Goal: Share content

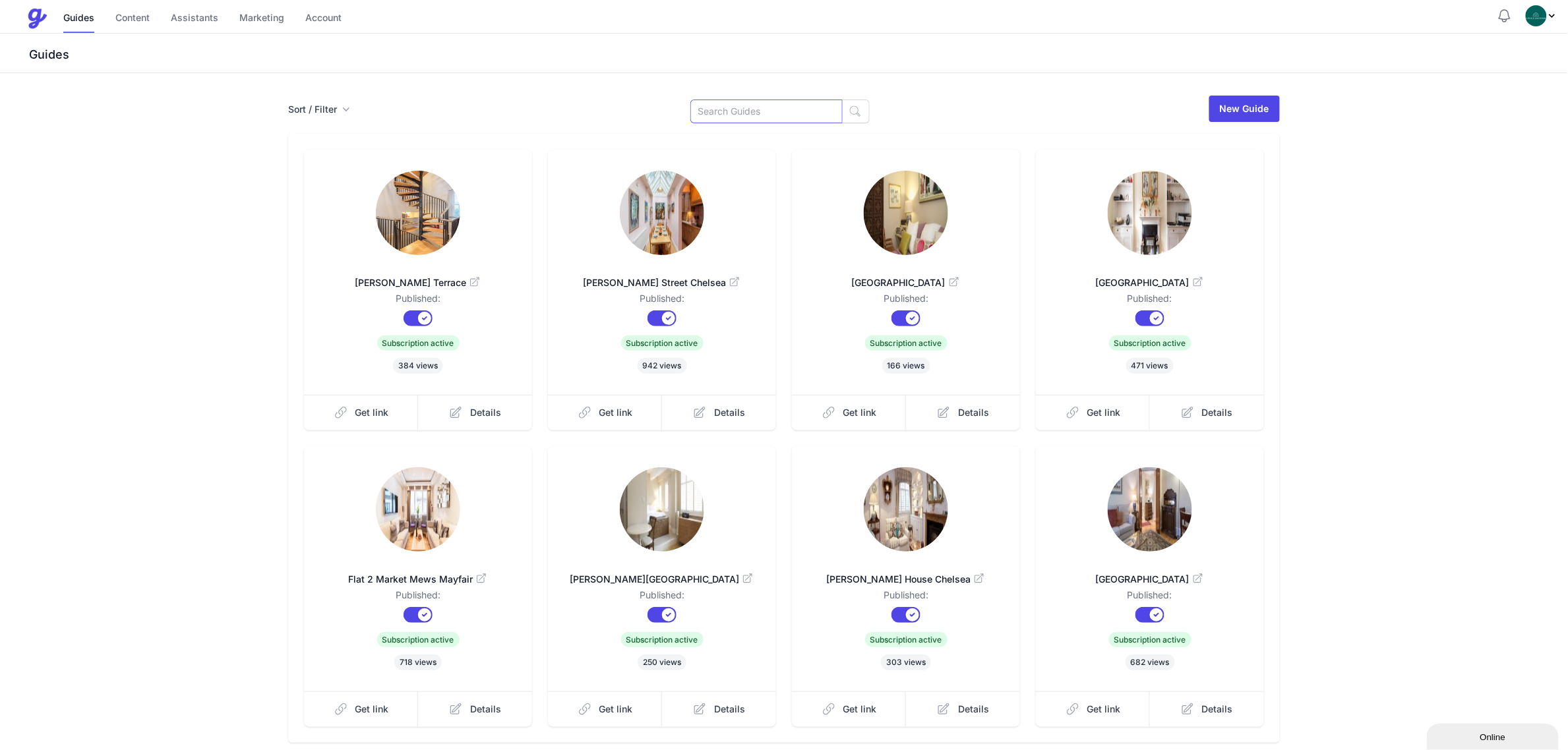
drag, startPoint x: 727, startPoint y: 104, endPoint x: 738, endPoint y: 109, distance: 12.1
click at [727, 104] on input at bounding box center [766, 112] width 152 height 24
type input "Che"
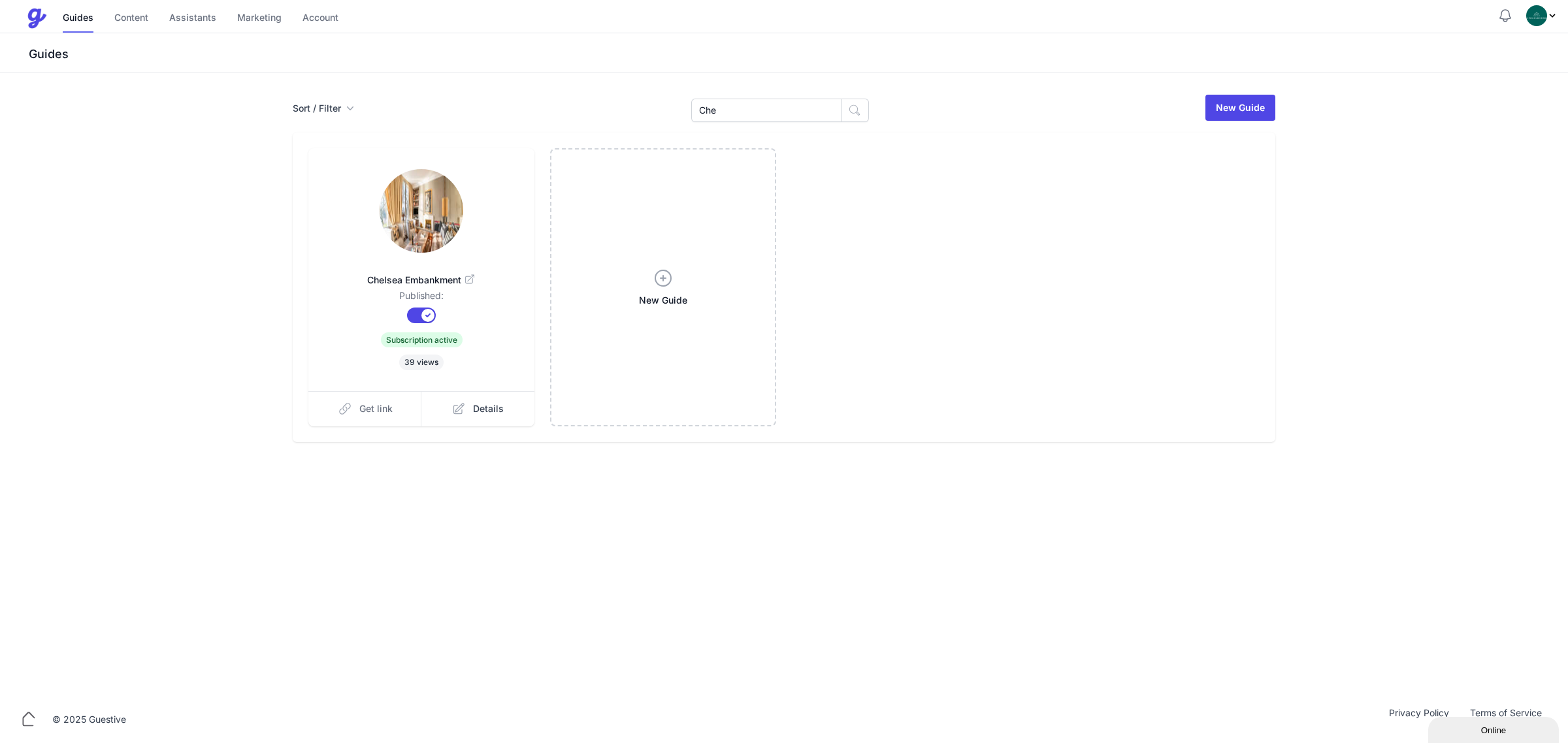
click at [387, 394] on link "Get link" at bounding box center [365, 409] width 114 height 35
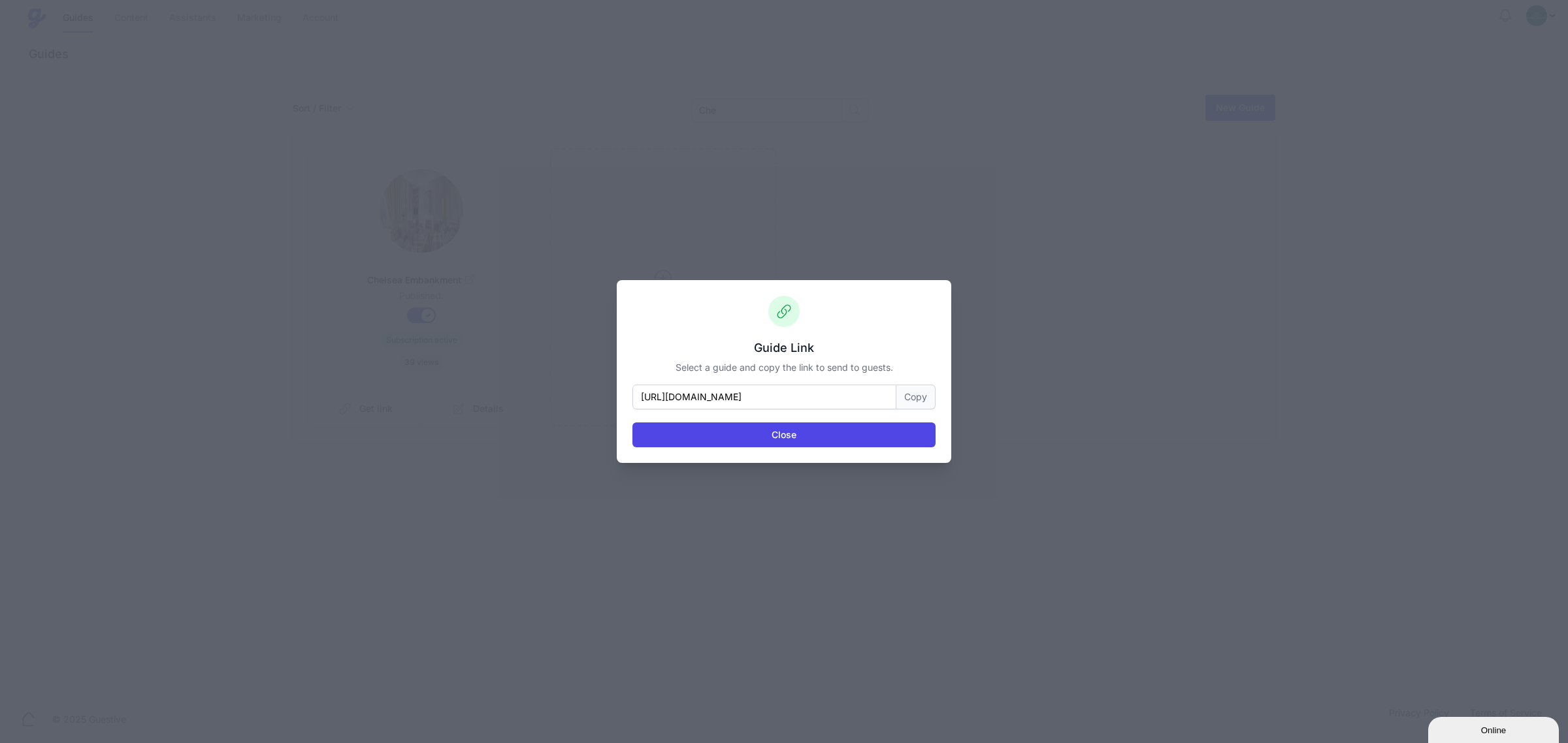
click at [910, 398] on button "Copy" at bounding box center [916, 397] width 39 height 25
